Goal: Transaction & Acquisition: Purchase product/service

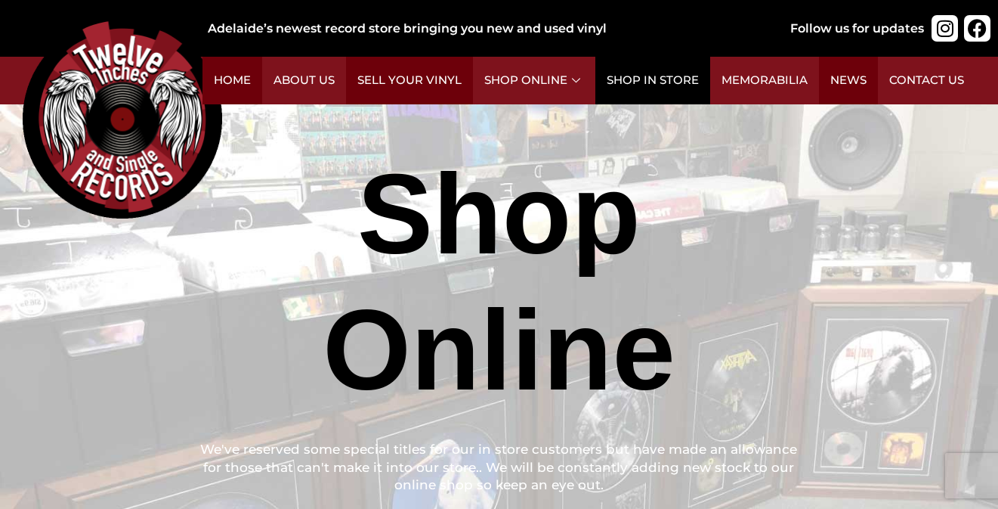
click at [694, 80] on link "Shop in Store" at bounding box center [652, 81] width 115 height 48
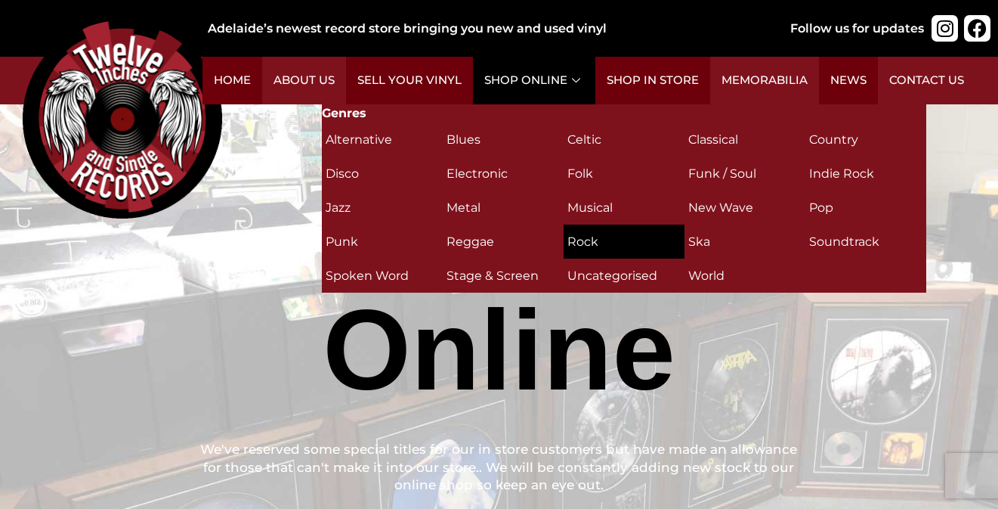
click at [583, 244] on h2 "Rock (311)" at bounding box center [624, 241] width 113 height 26
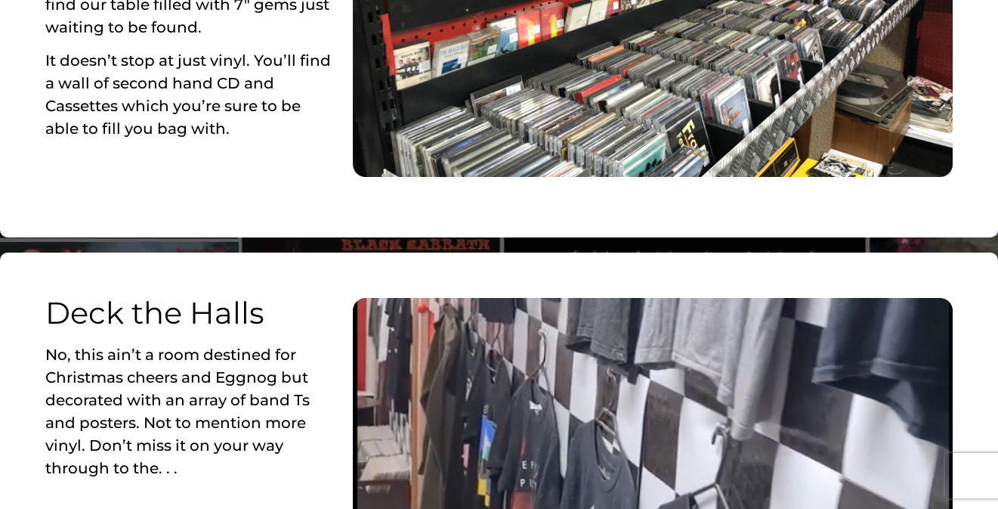
scroll to position [1360, 0]
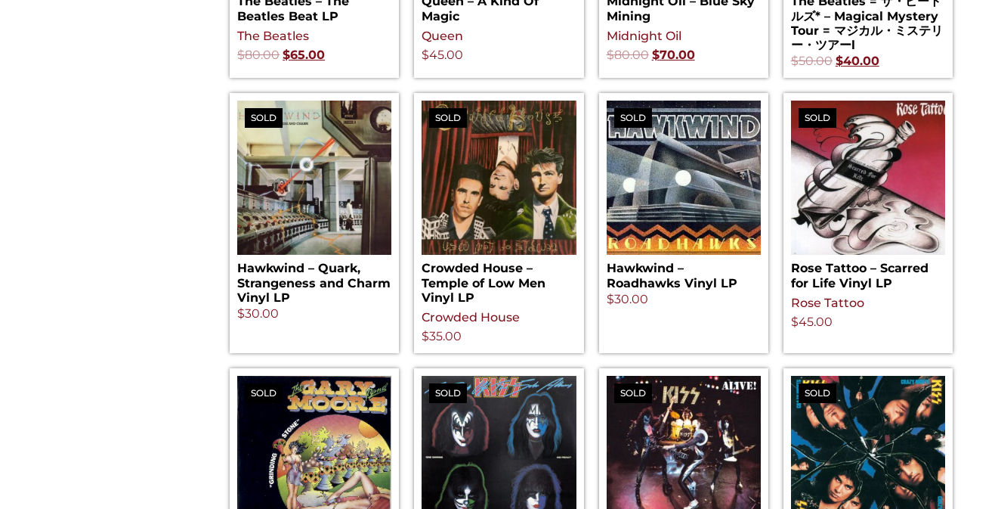
scroll to position [1888, 0]
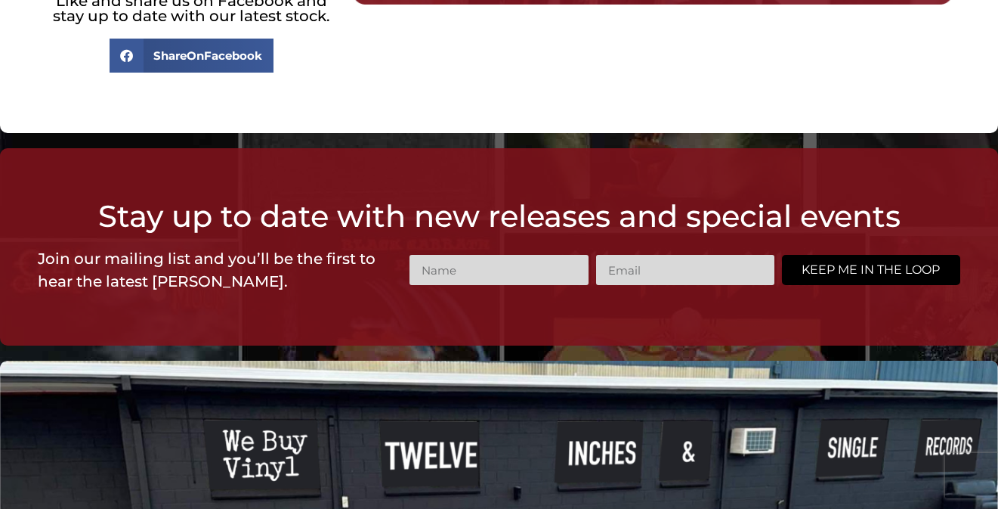
scroll to position [2569, 0]
